Goal: Communication & Community: Answer question/provide support

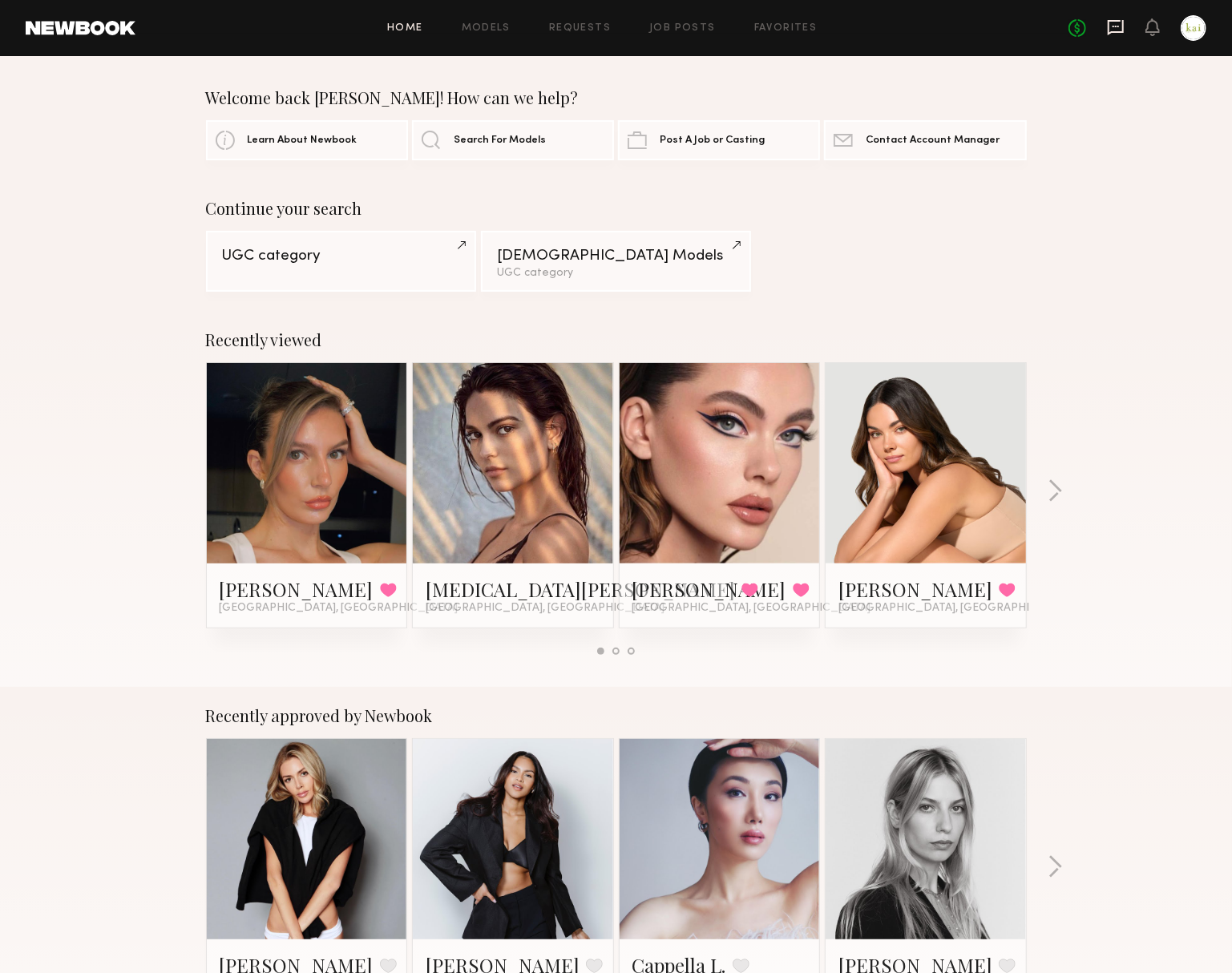
click at [1107, 33] on icon at bounding box center [1116, 27] width 18 height 18
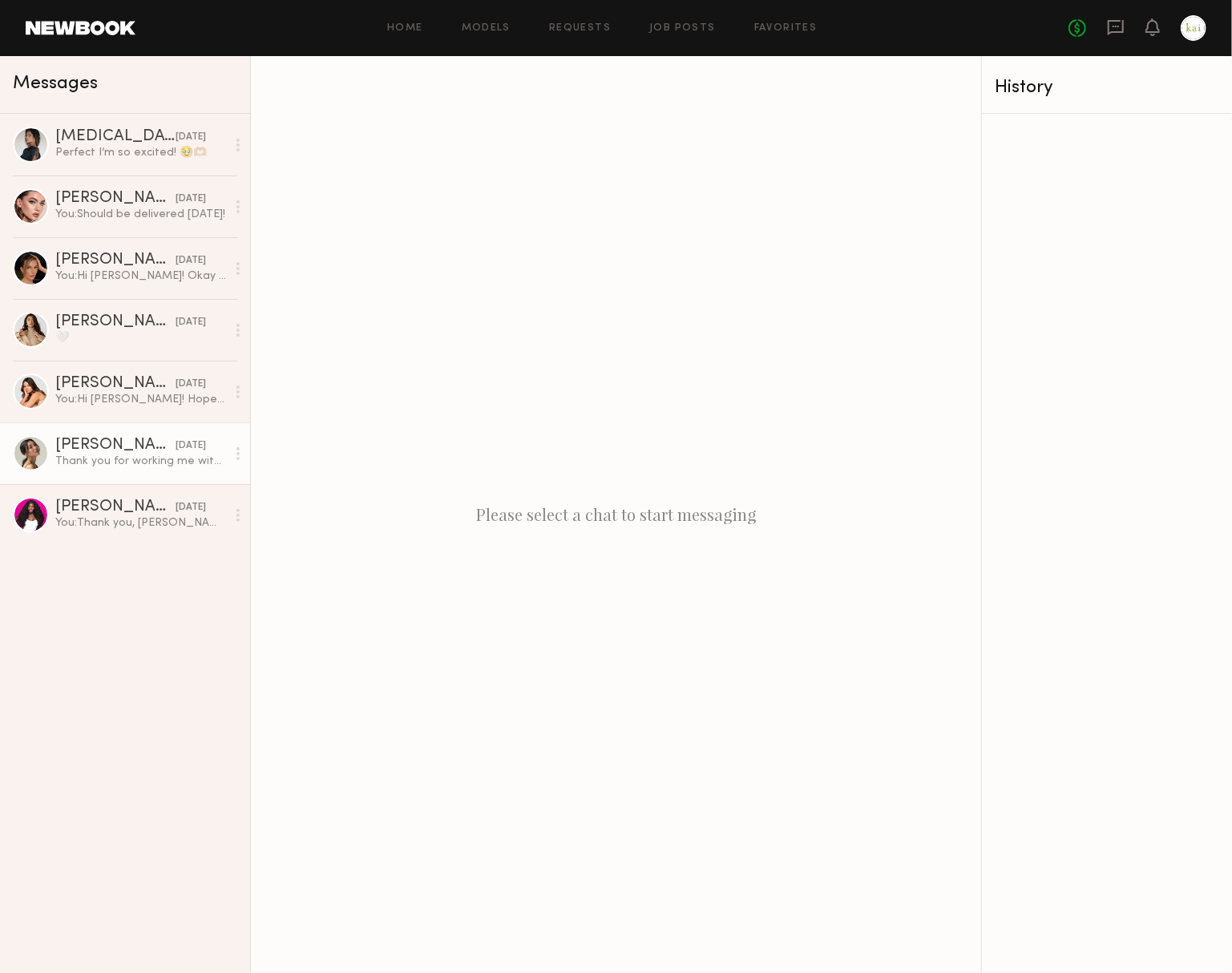
click at [120, 445] on div "[PERSON_NAME]" at bounding box center [115, 445] width 120 height 16
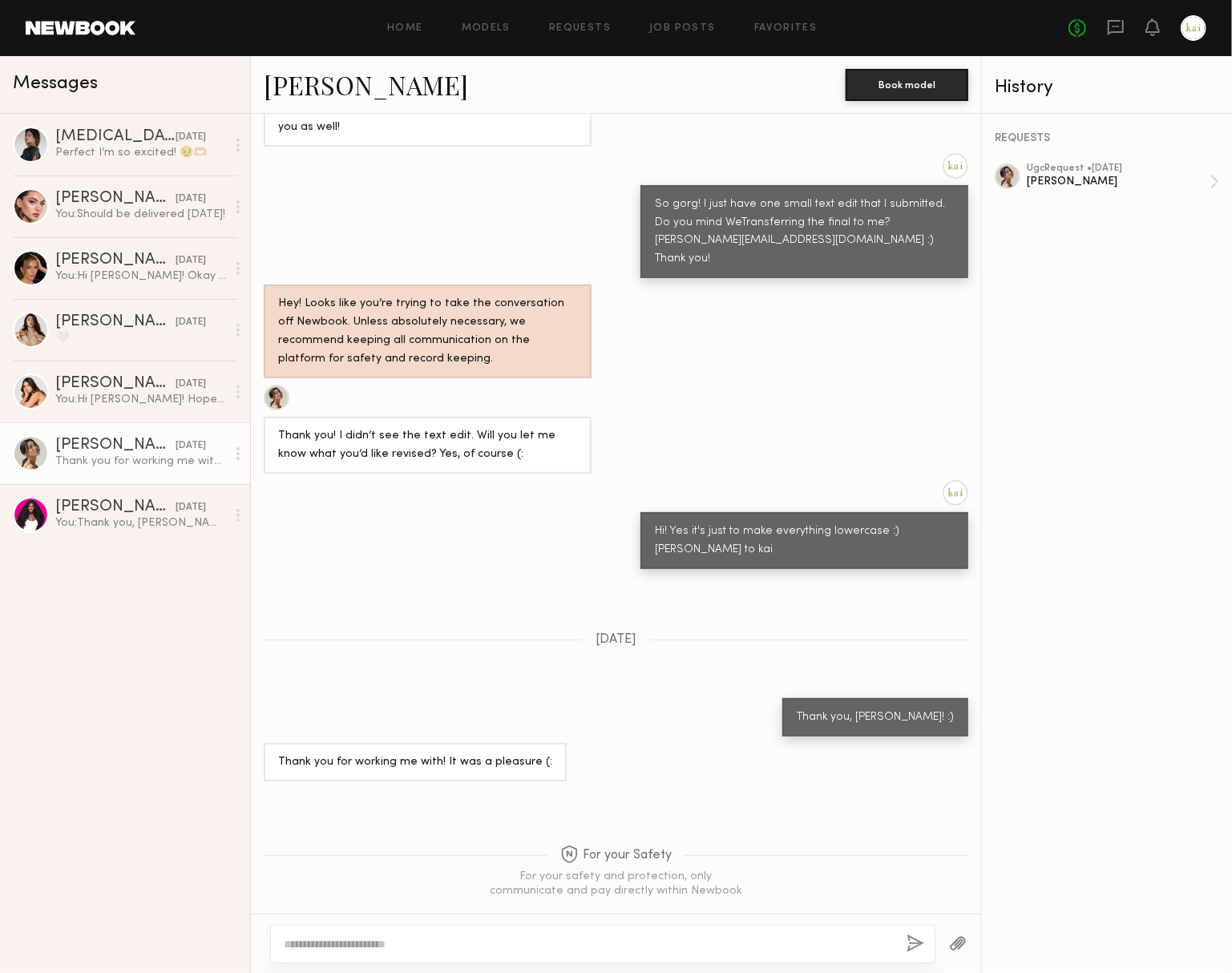
scroll to position [780, 0]
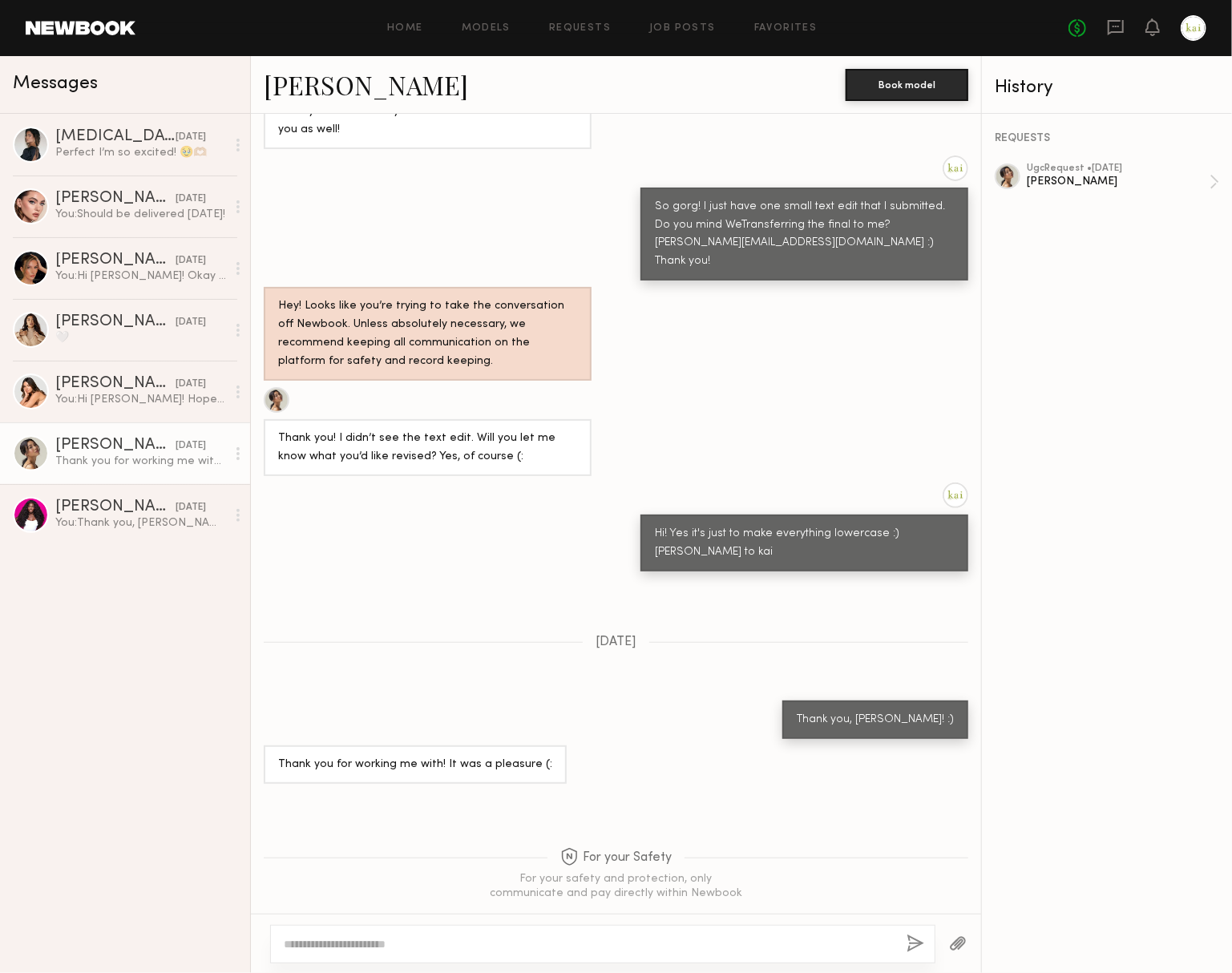
click at [1191, 25] on div at bounding box center [1194, 28] width 25 height 25
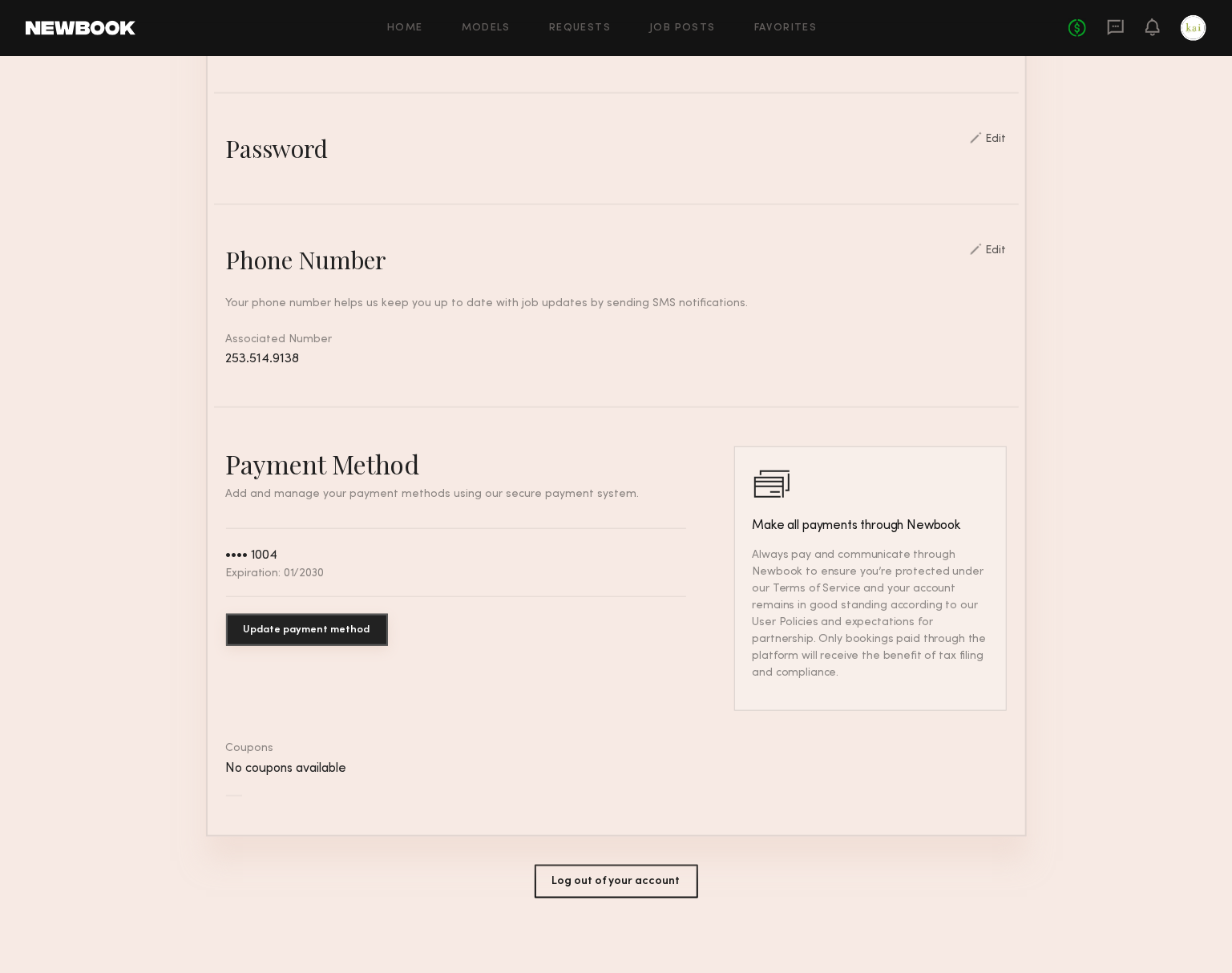
scroll to position [521, 0]
click at [568, 889] on button "Log out of your account" at bounding box center [616, 883] width 164 height 34
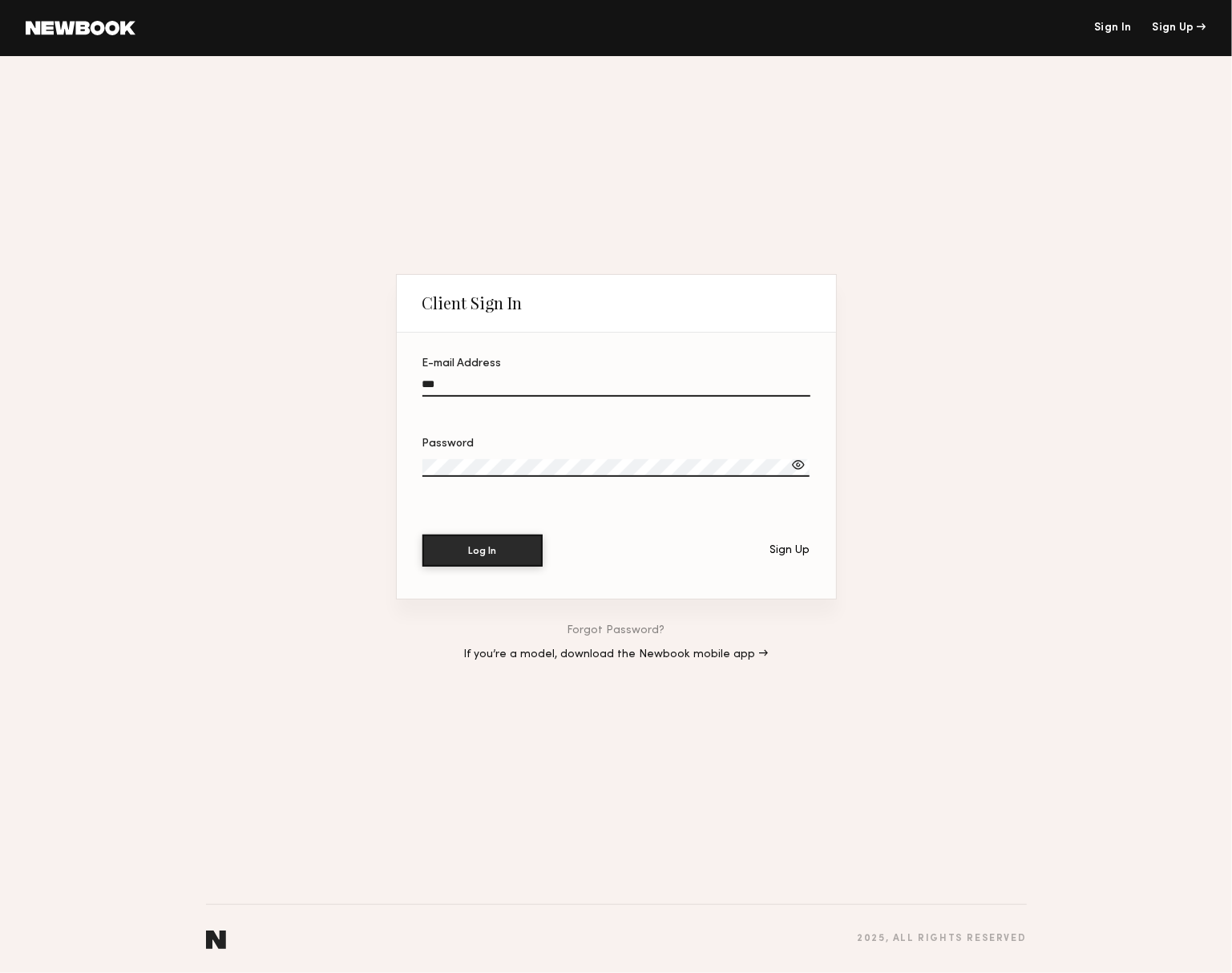
type input "**********"
click at [483, 551] on button "Log In" at bounding box center [483, 551] width 120 height 32
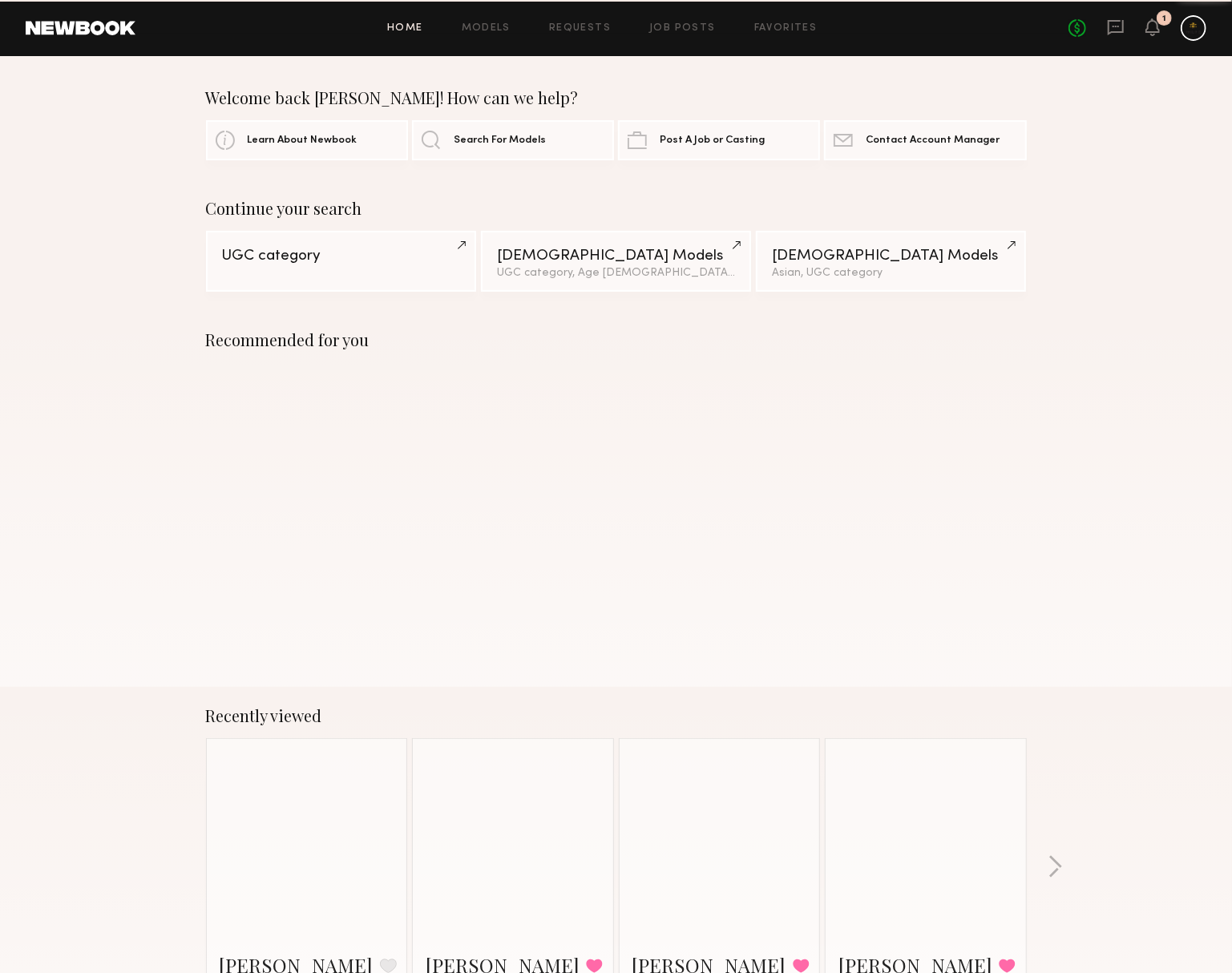
click at [499, 556] on div "Recommended for you" at bounding box center [616, 499] width 1232 height 376
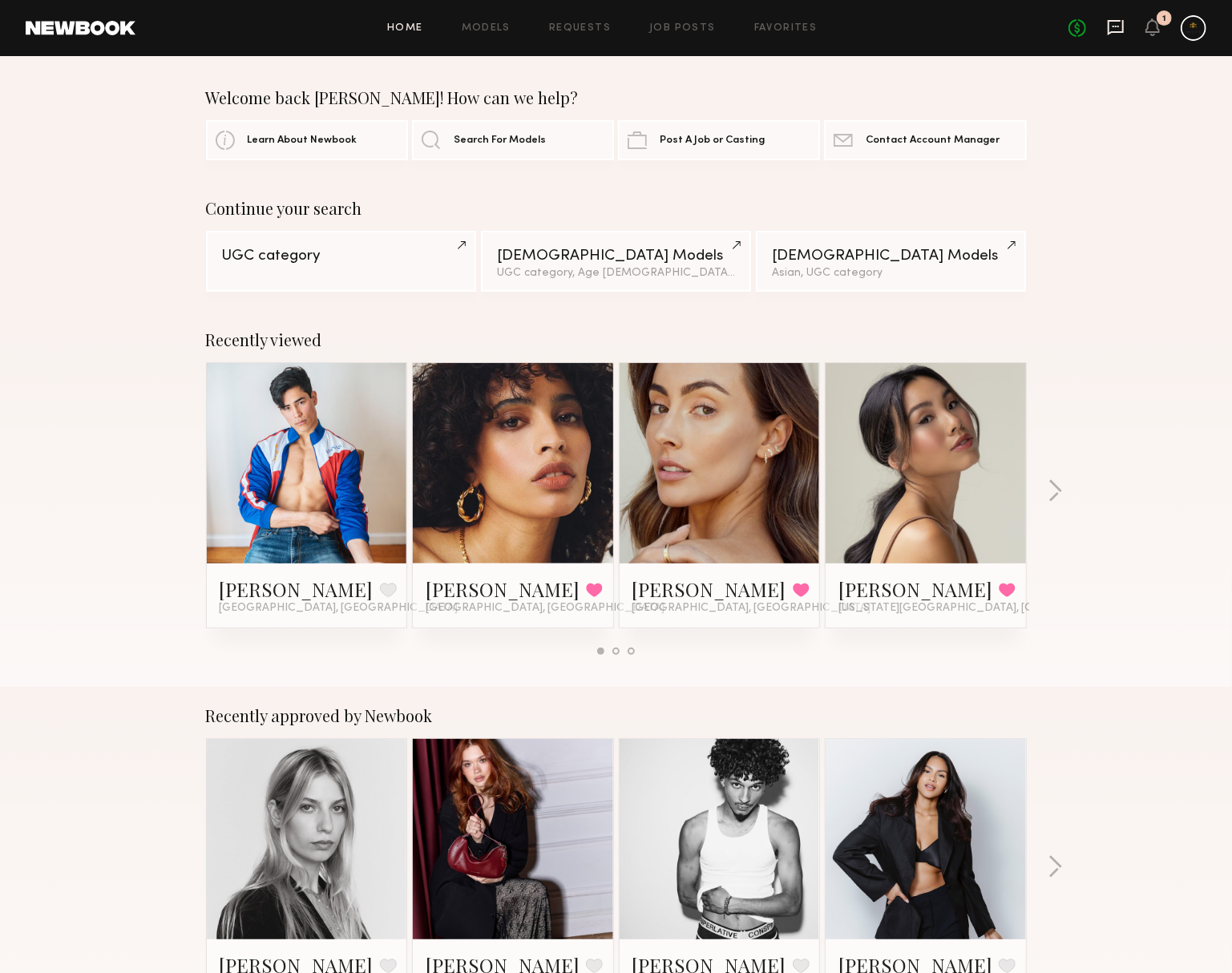
click at [1108, 29] on icon at bounding box center [1116, 28] width 16 height 15
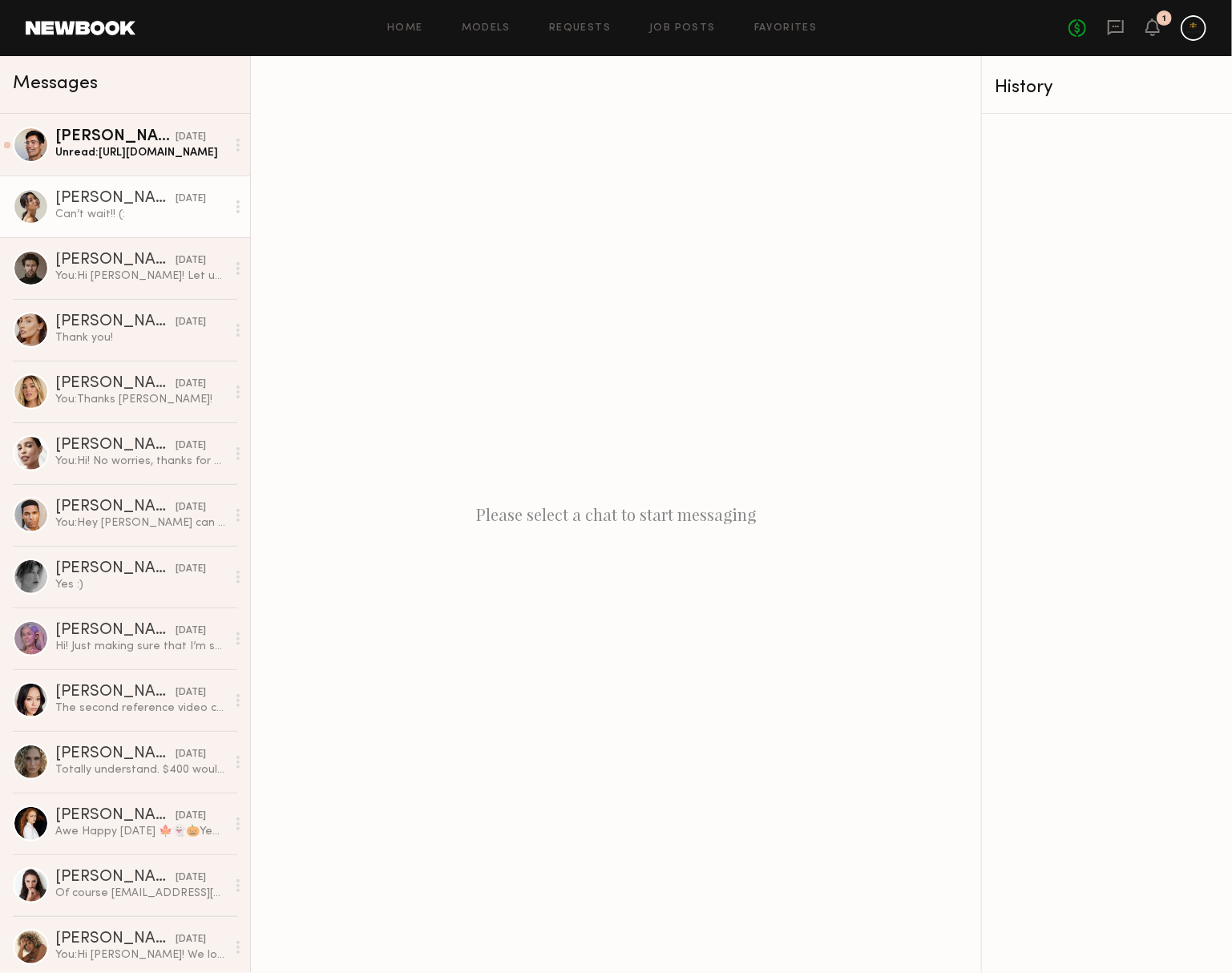
click at [176, 199] on div "[DATE]" at bounding box center [191, 199] width 31 height 15
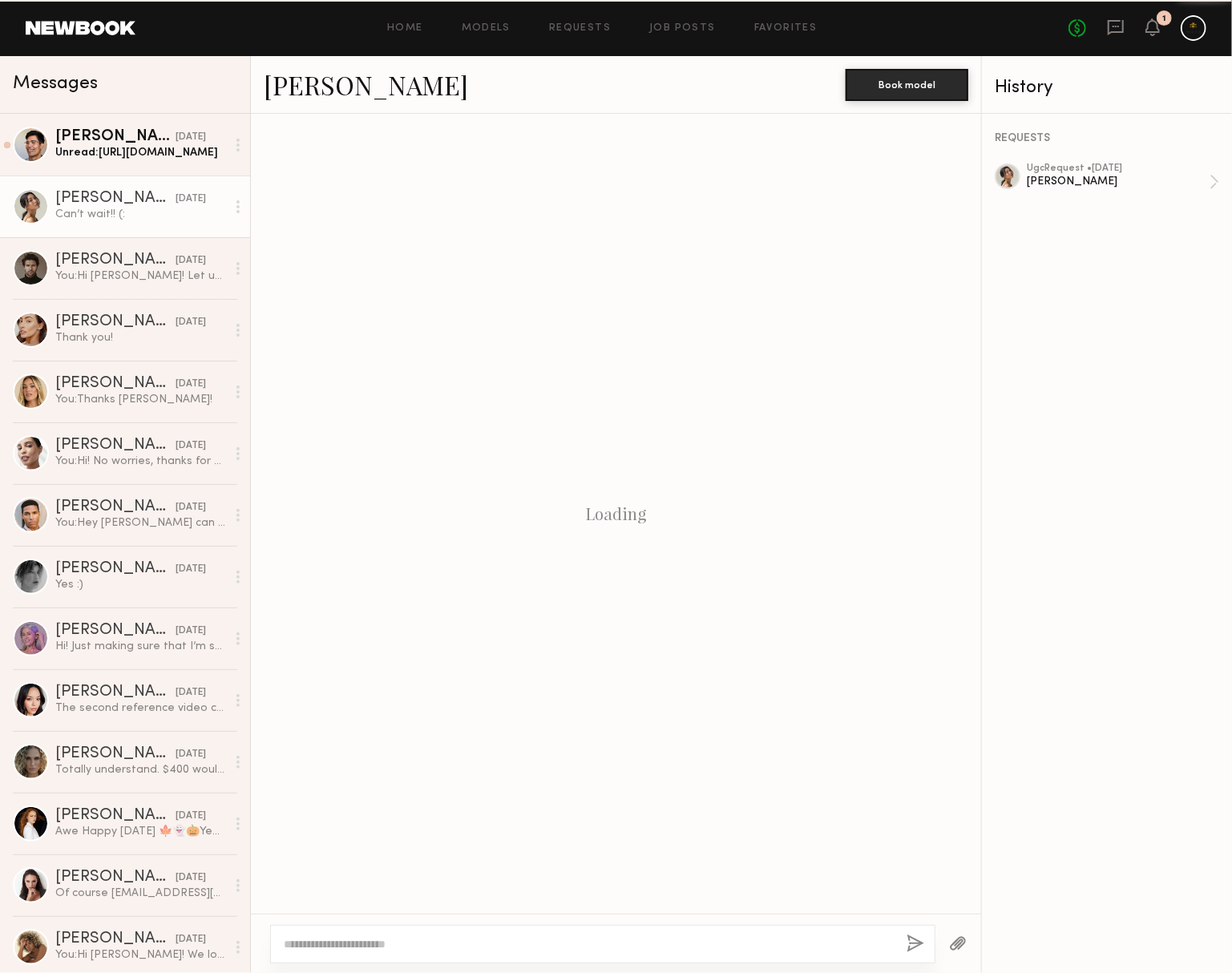
scroll to position [805, 0]
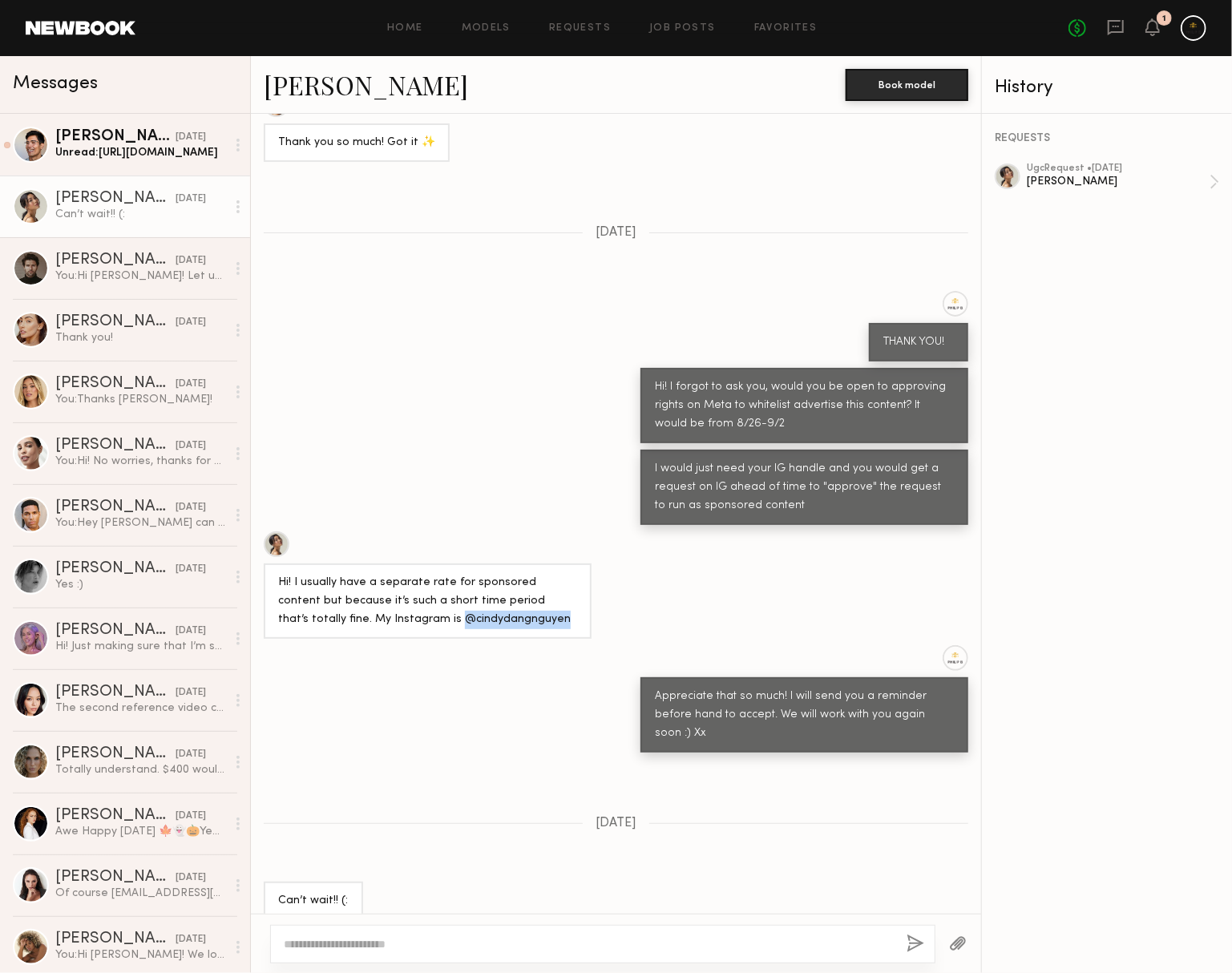
drag, startPoint x: 364, startPoint y: 616, endPoint x: 490, endPoint y: 616, distance: 126.0
click at [490, 616] on div "Hi! I usually have a separate rate for sponsored content but because it’s such …" at bounding box center [428, 601] width 299 height 55
copy div "@cindydangnguyen"
click at [107, 146] on div "Unread: [URL][DOMAIN_NAME]" at bounding box center [140, 153] width 171 height 15
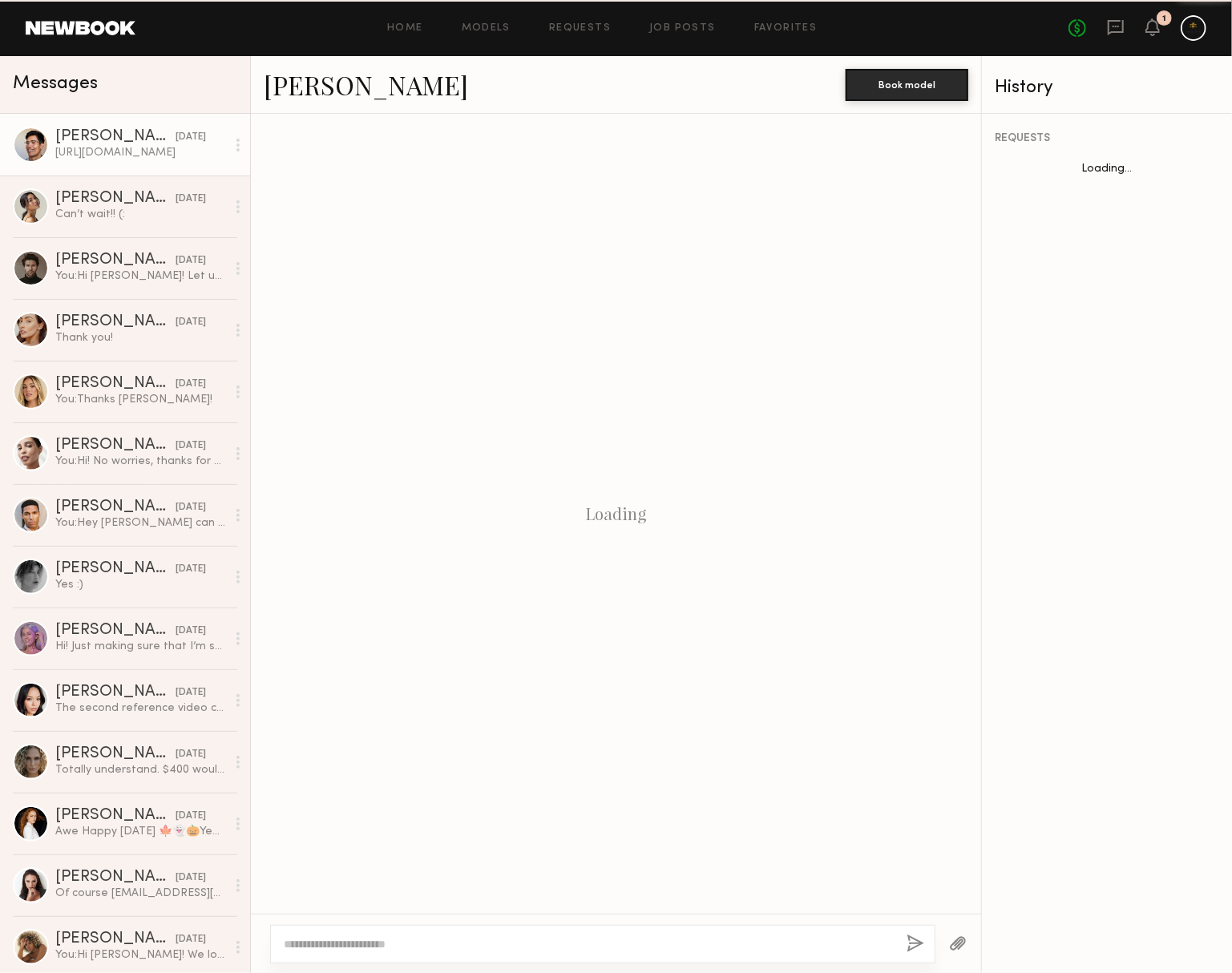
scroll to position [859, 0]
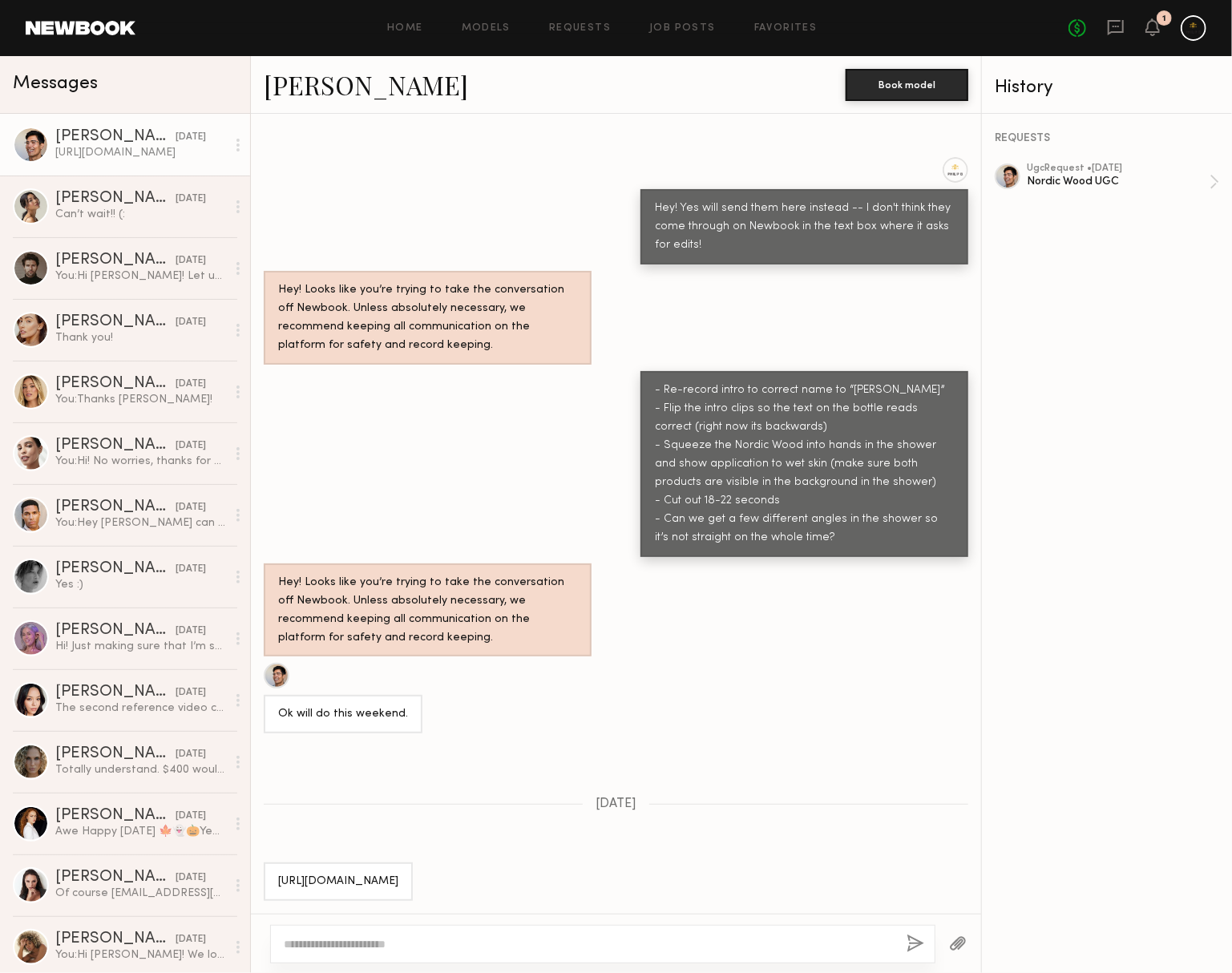
drag, startPoint x: 279, startPoint y: 840, endPoint x: 619, endPoint y: 870, distance: 341.3
click at [619, 870] on div "[URL][DOMAIN_NAME]" at bounding box center [616, 881] width 731 height 38
copy div "[URL][DOMAIN_NAME]"
click at [308, 939] on textarea at bounding box center [588, 943] width 610 height 16
type textarea "**********"
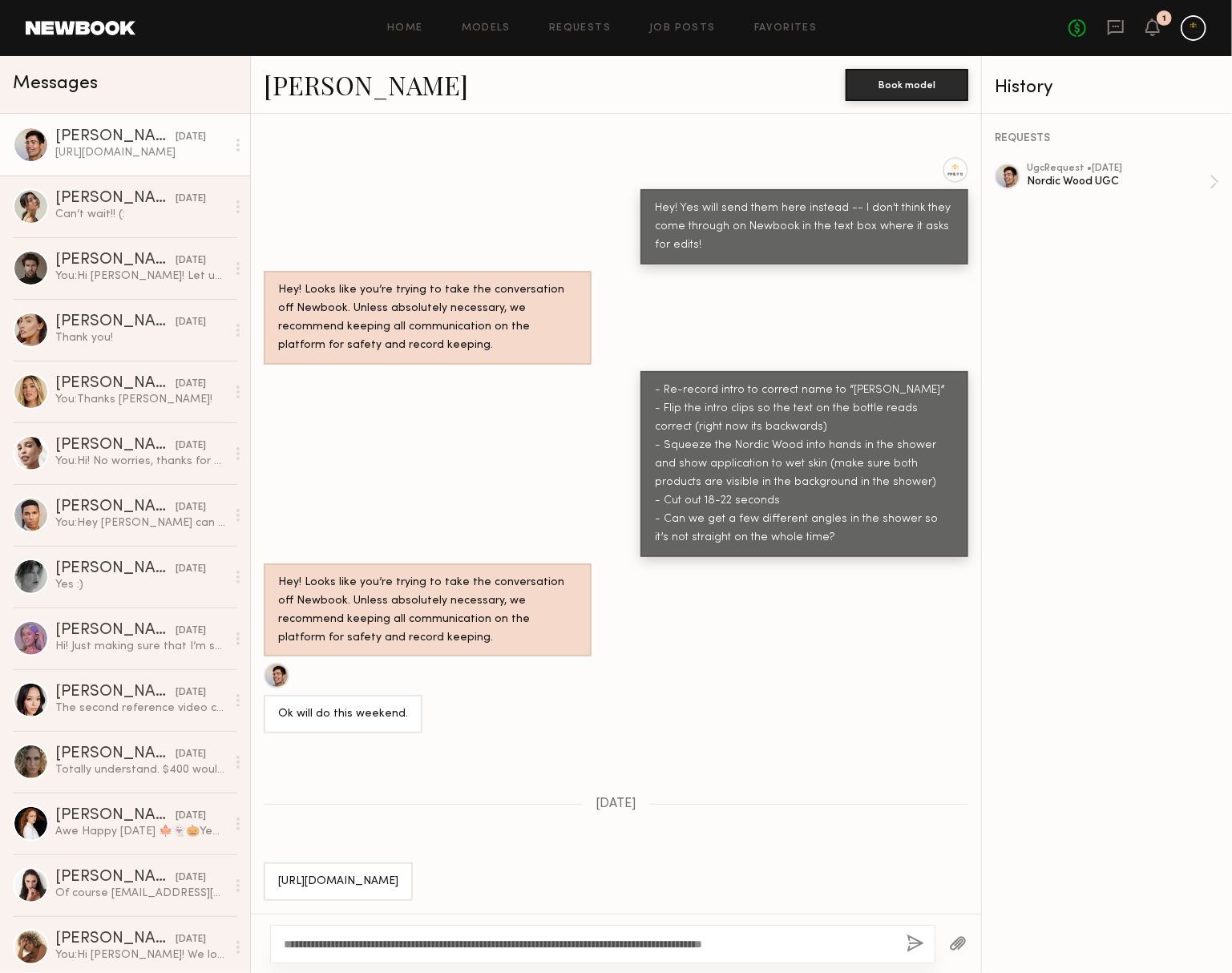
click at [907, 949] on button "button" at bounding box center [916, 945] width 18 height 20
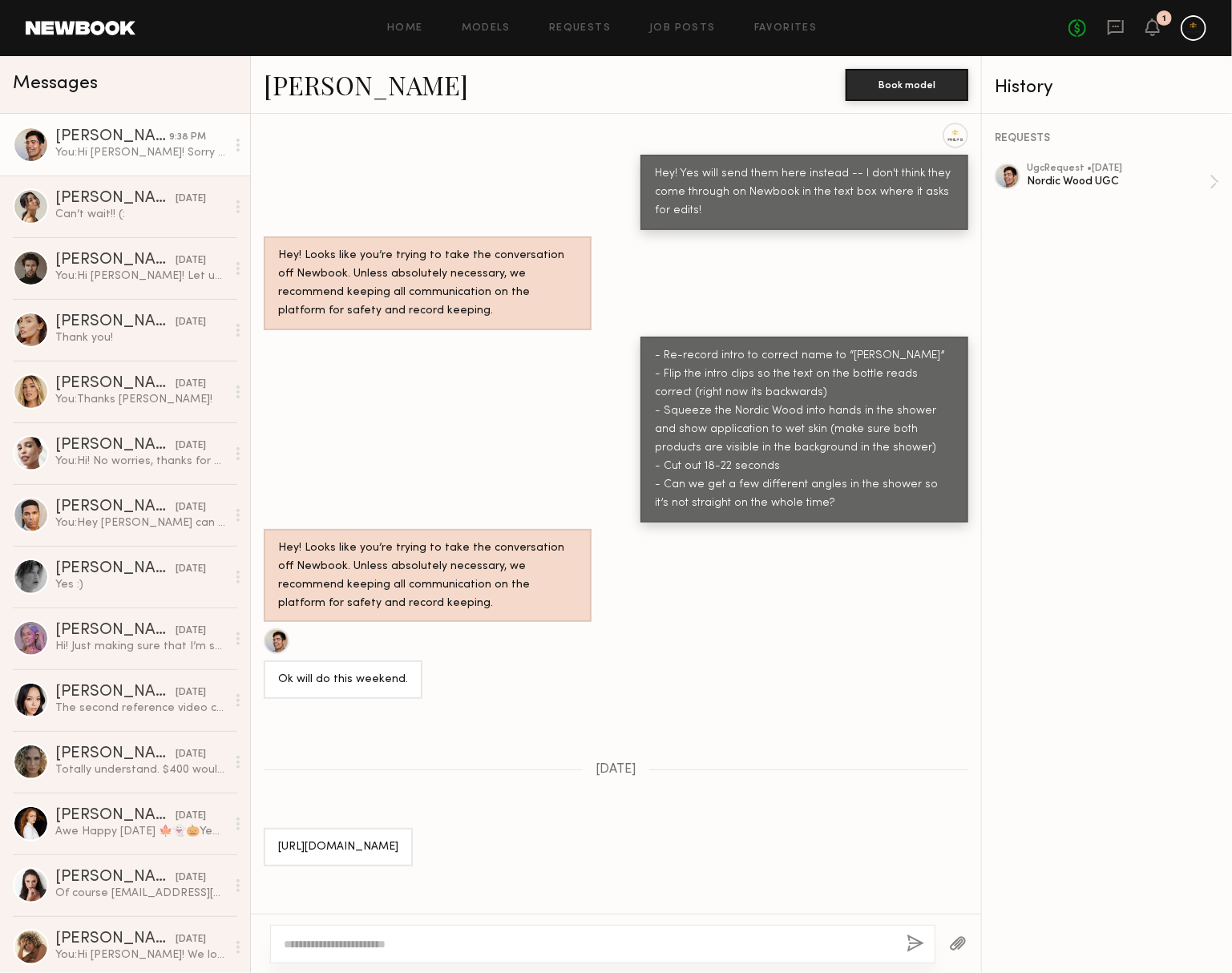
scroll to position [1168, 0]
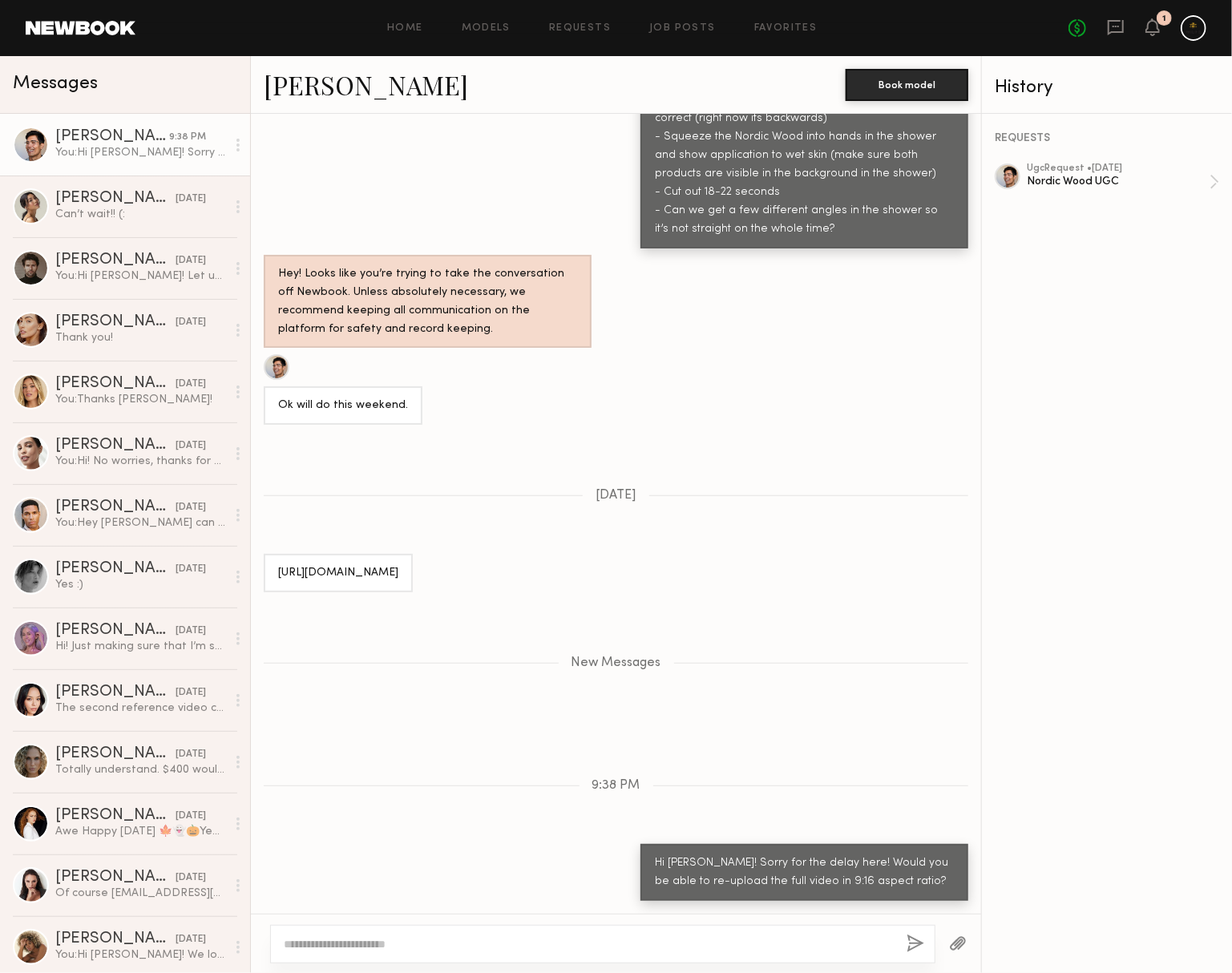
click at [350, 947] on textarea at bounding box center [582, 943] width 597 height 16
type textarea "**********"
click at [892, 937] on div "**********" at bounding box center [602, 943] width 665 height 38
click at [888, 939] on div "**********" at bounding box center [602, 943] width 665 height 38
click at [907, 937] on button "button" at bounding box center [916, 945] width 18 height 20
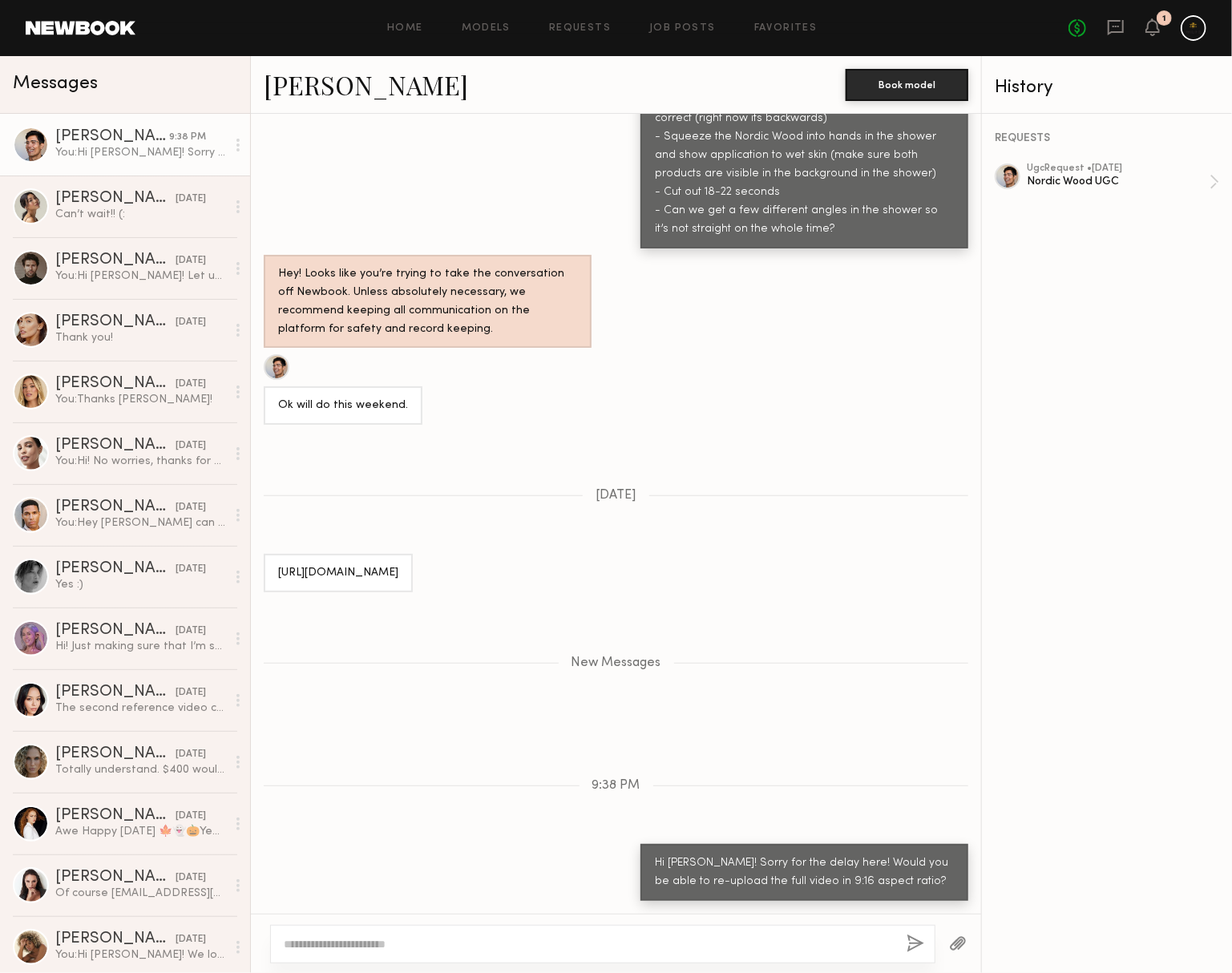
scroll to position [1244, 0]
